Goal: Navigation & Orientation: Find specific page/section

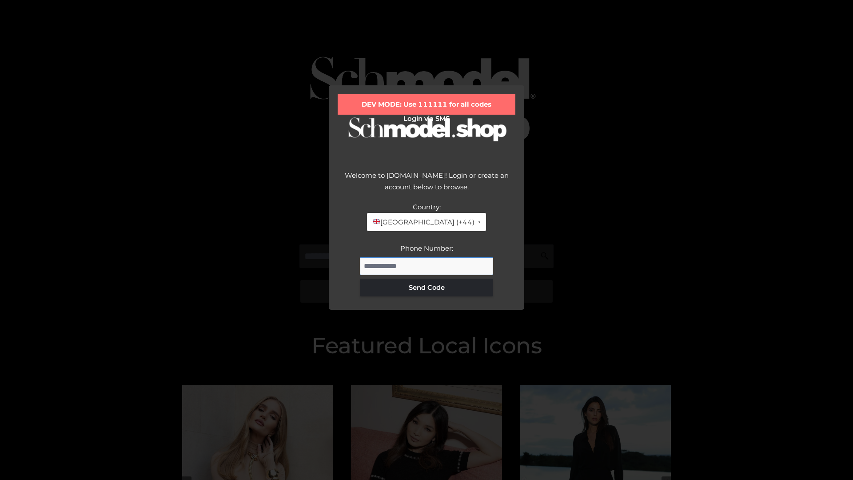
click at [426, 266] on input "Phone Number:" at bounding box center [426, 266] width 133 height 18
type input "**********"
click at [426, 287] on button "Send Code" at bounding box center [426, 288] width 133 height 18
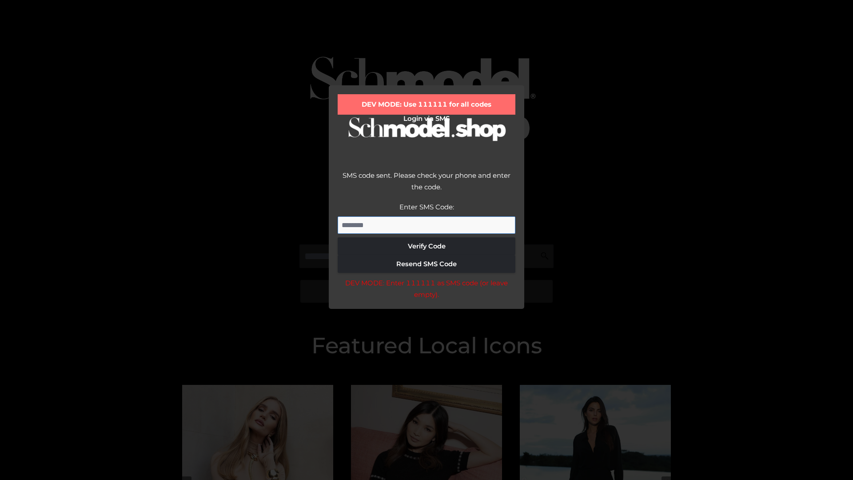
click at [426, 225] on input "Enter SMS Code:" at bounding box center [427, 225] width 178 height 18
type input "******"
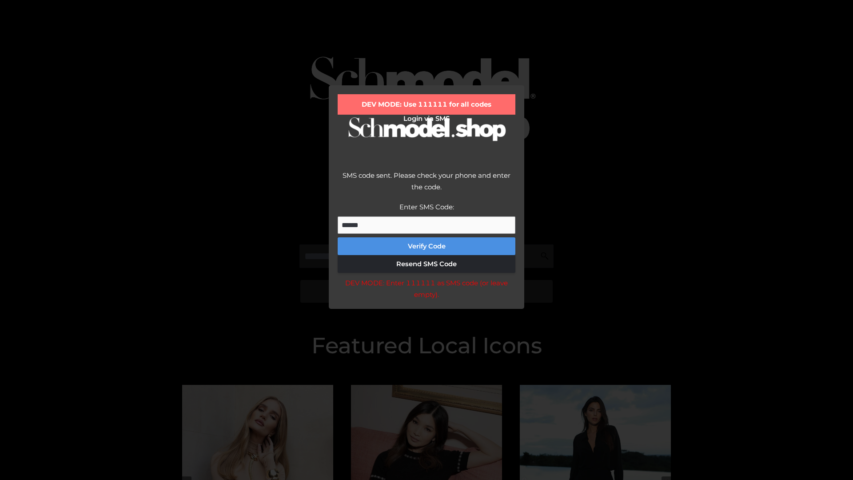
click at [426, 246] on button "Verify Code" at bounding box center [427, 246] width 178 height 18
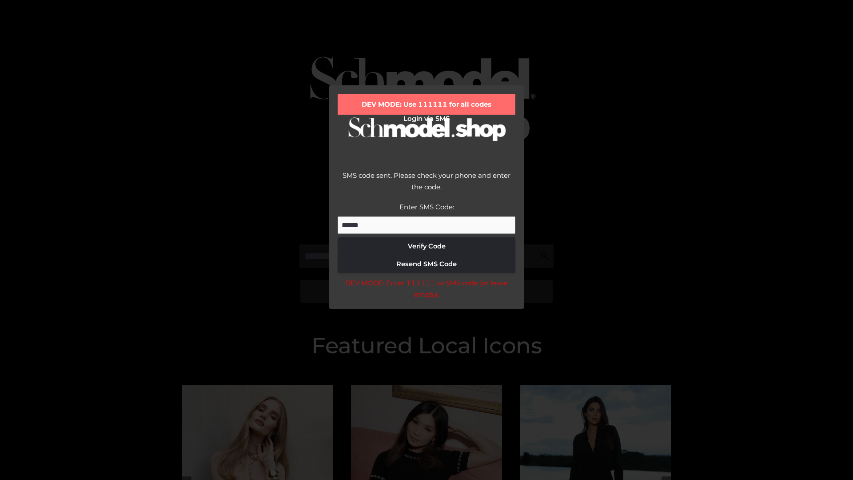
click at [426, 291] on div "DEV MODE: Enter 111111 as SMS code (or leave empty)." at bounding box center [427, 288] width 178 height 23
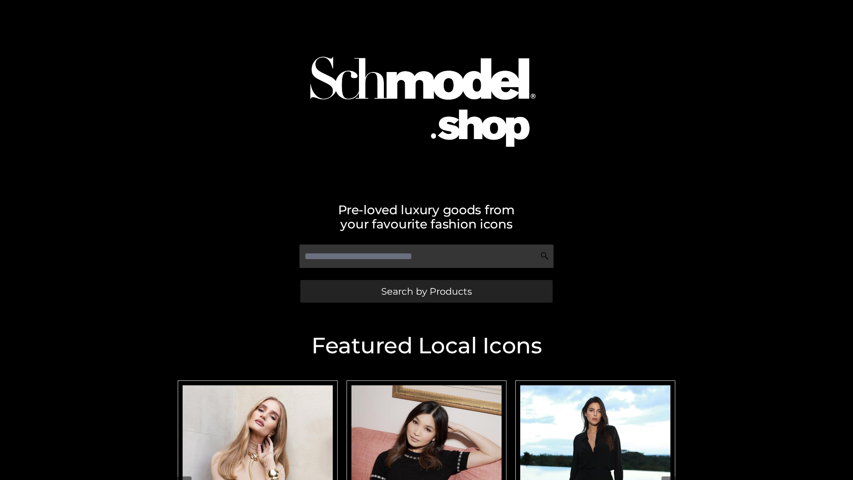
click at [426, 291] on span "Search by Products" at bounding box center [426, 291] width 91 height 9
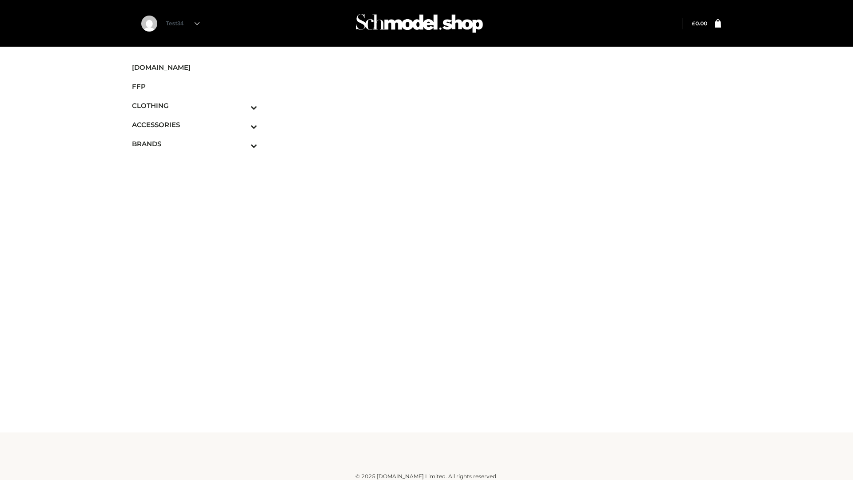
scroll to position [5, 0]
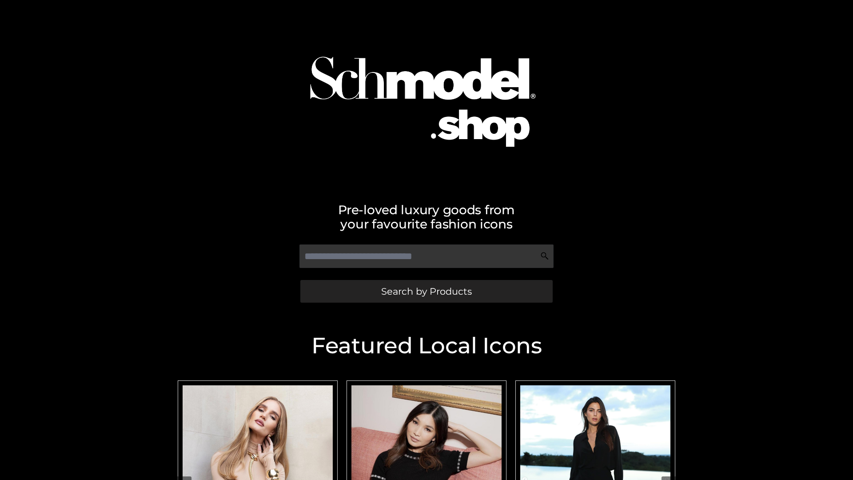
click at [426, 291] on span "Search by Products" at bounding box center [426, 291] width 91 height 9
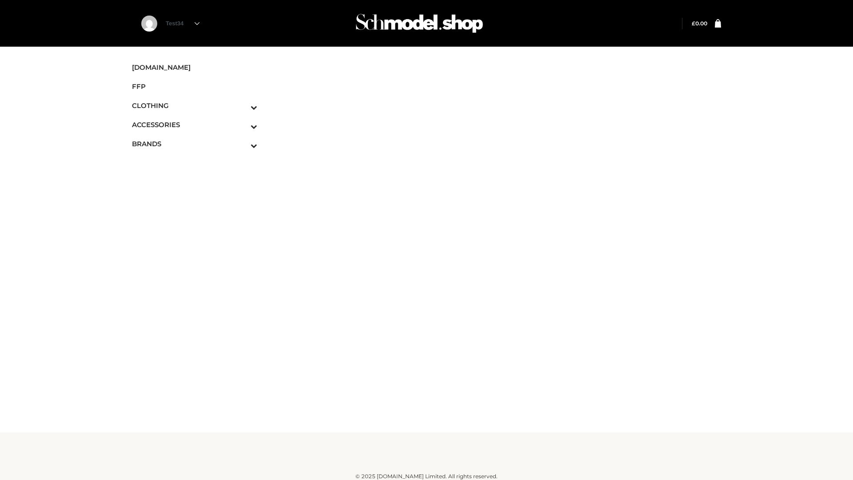
scroll to position [5, 0]
